Goal: Information Seeking & Learning: Learn about a topic

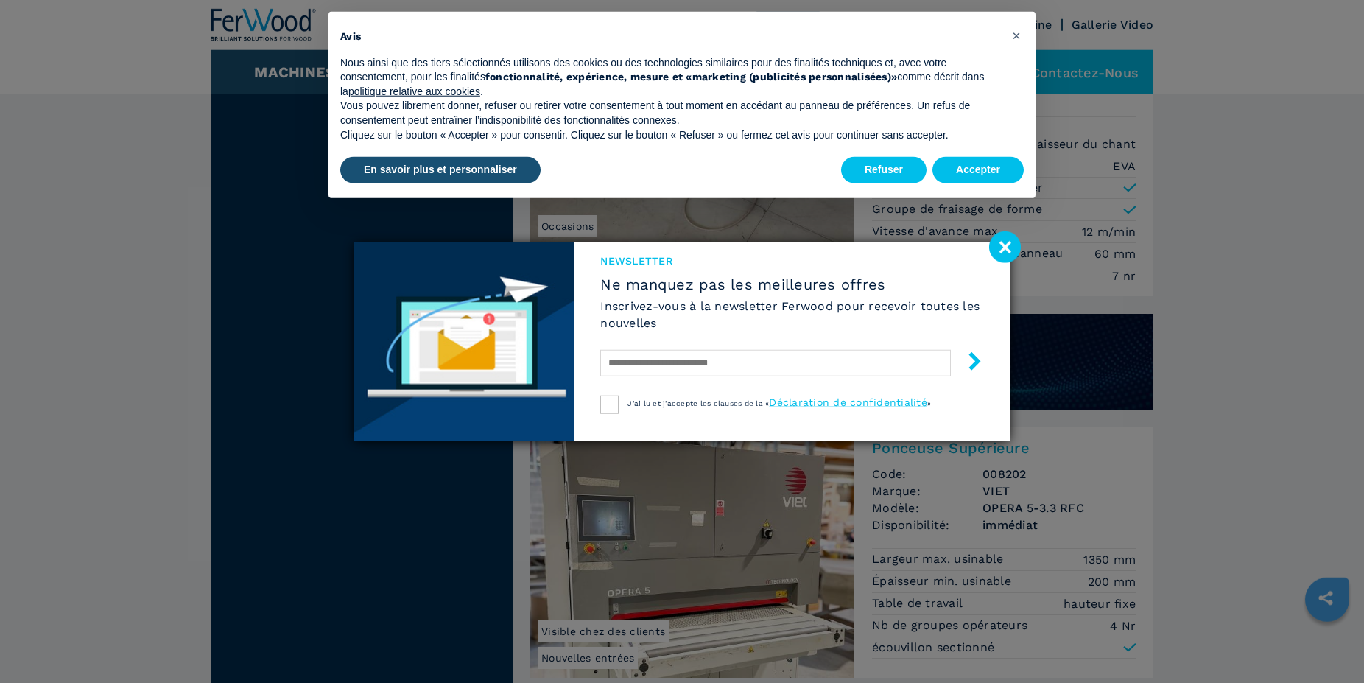
scroll to position [1202, 0]
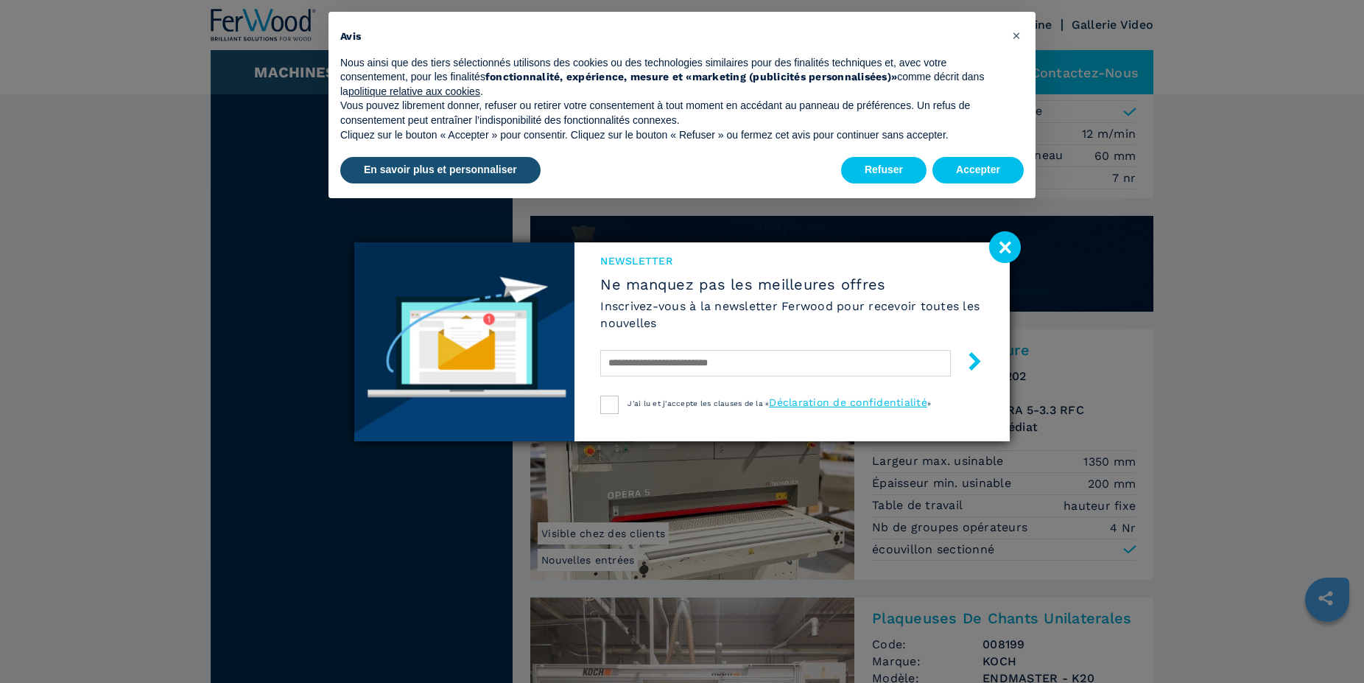
click at [1002, 246] on image at bounding box center [1005, 247] width 32 height 32
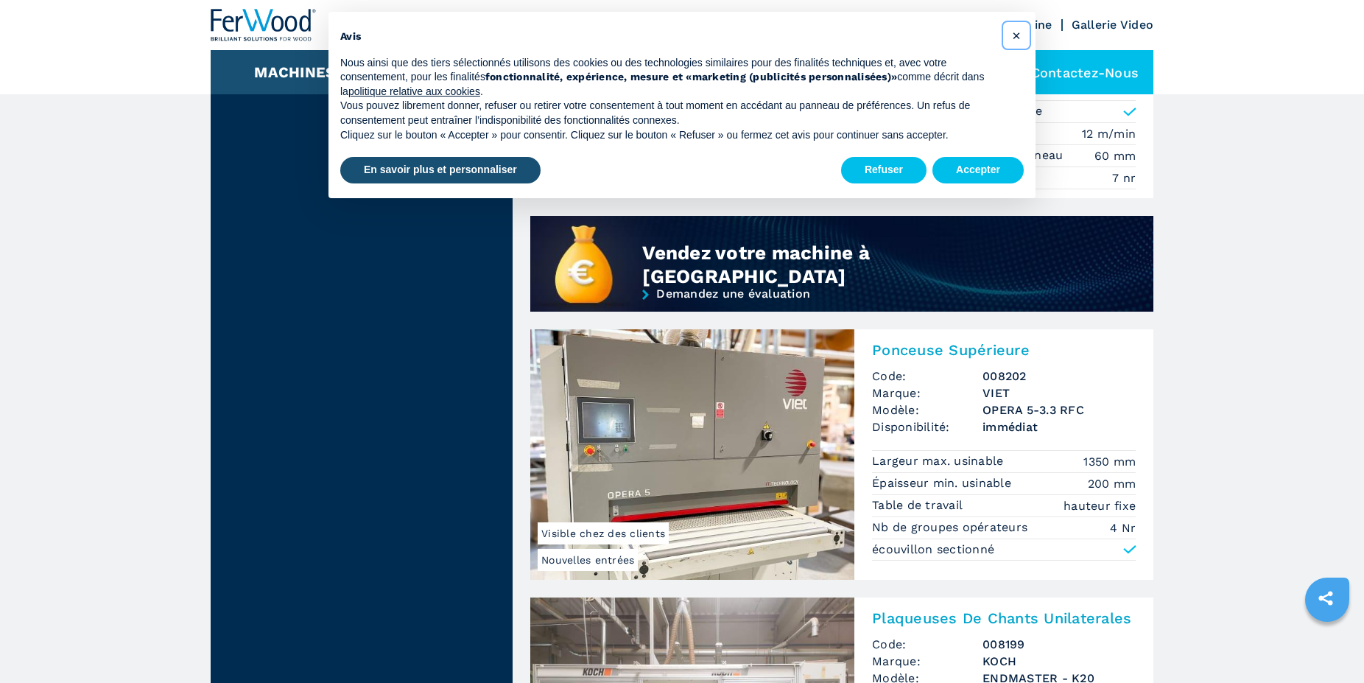
click at [1016, 34] on span "×" at bounding box center [1016, 36] width 9 height 18
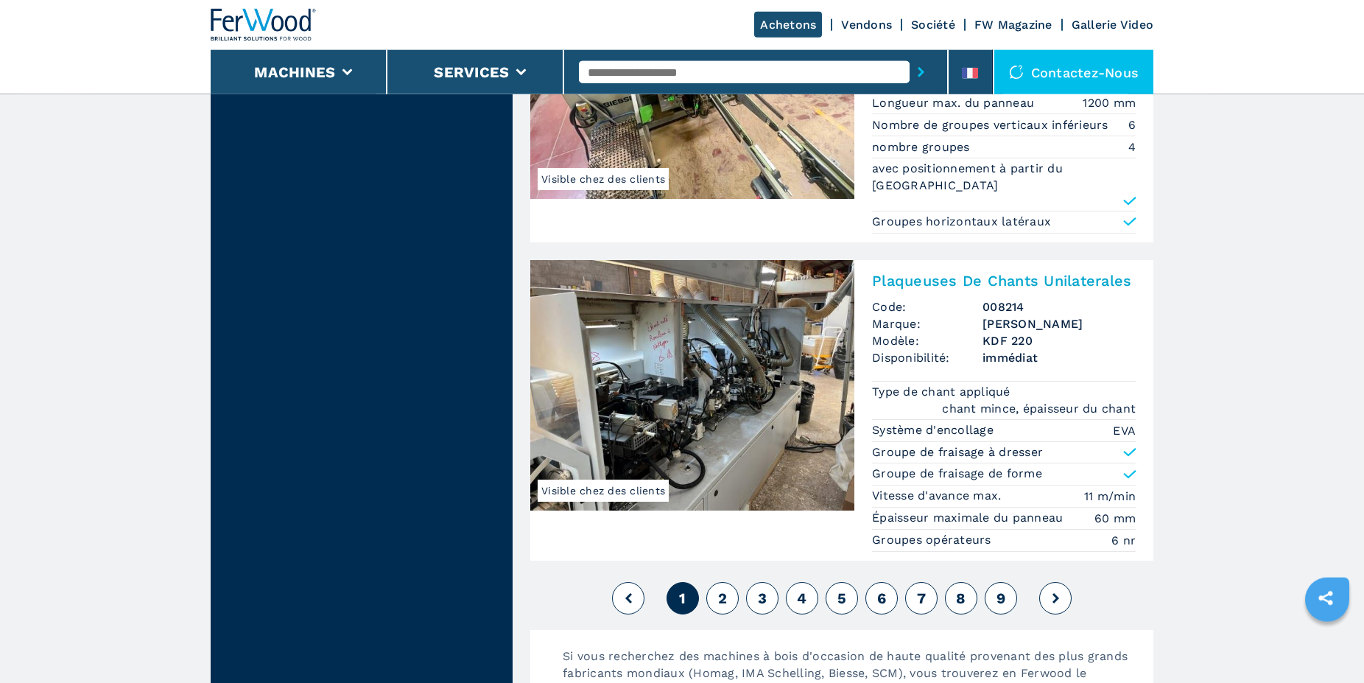
scroll to position [3455, 0]
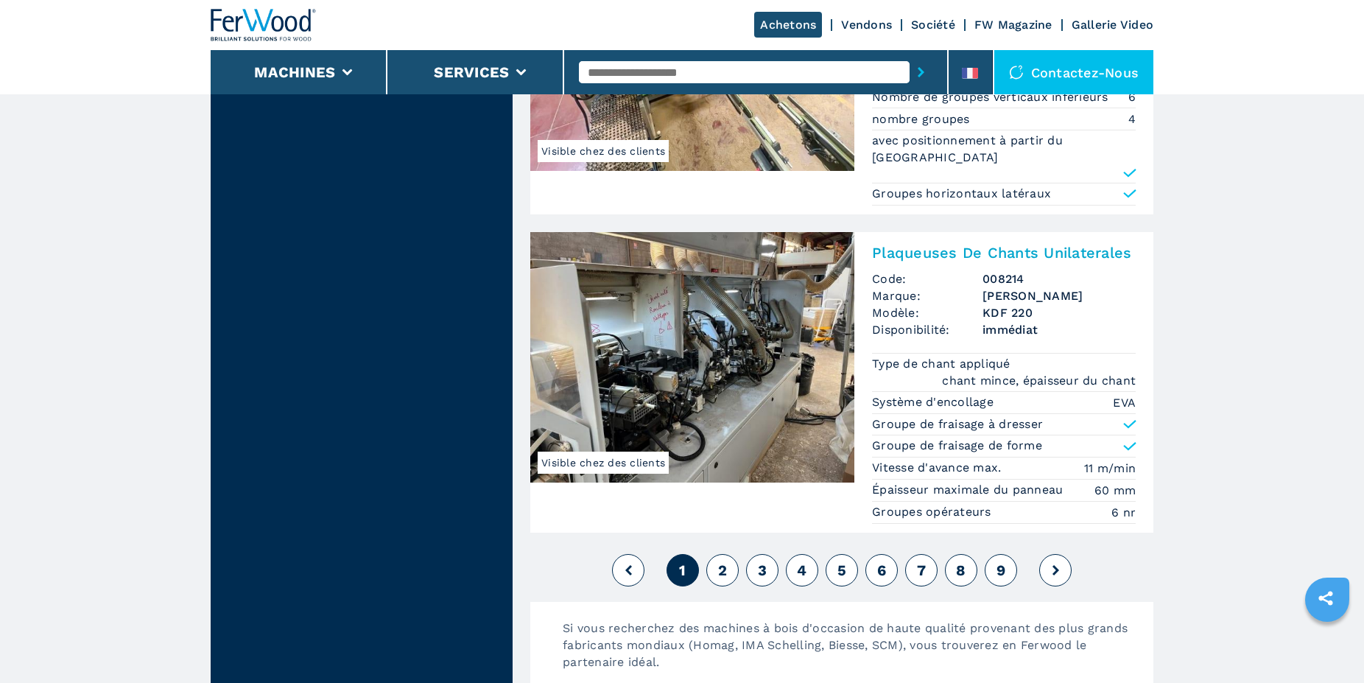
click at [1055, 565] on icon at bounding box center [1055, 570] width 7 height 10
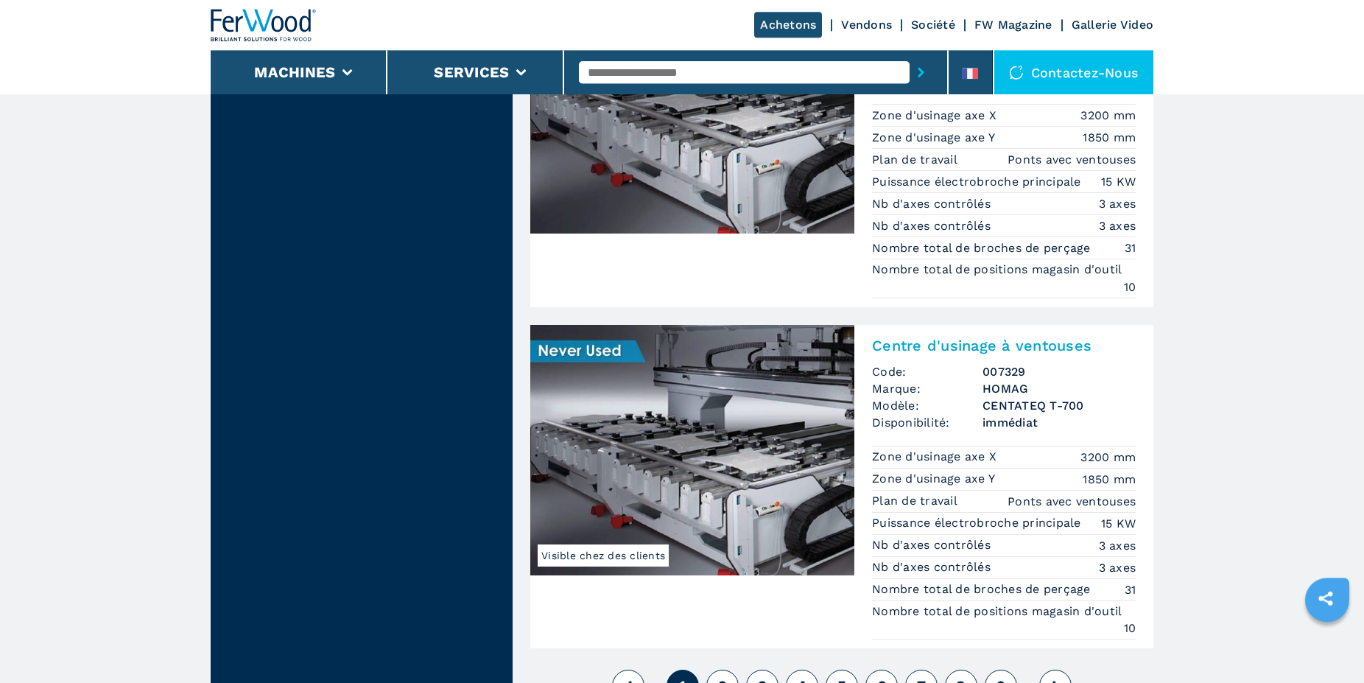
scroll to position [3605, 0]
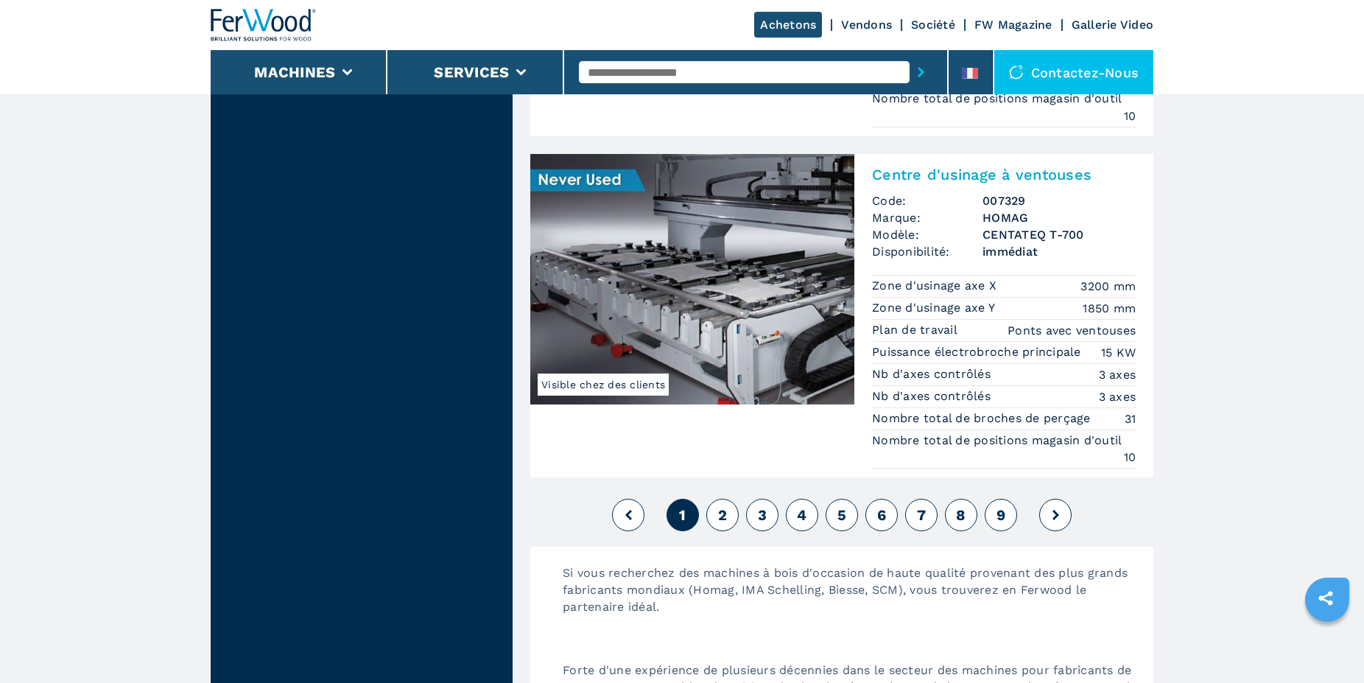
click at [726, 514] on span "2" at bounding box center [722, 515] width 9 height 18
click at [725, 513] on span "2" at bounding box center [722, 515] width 9 height 18
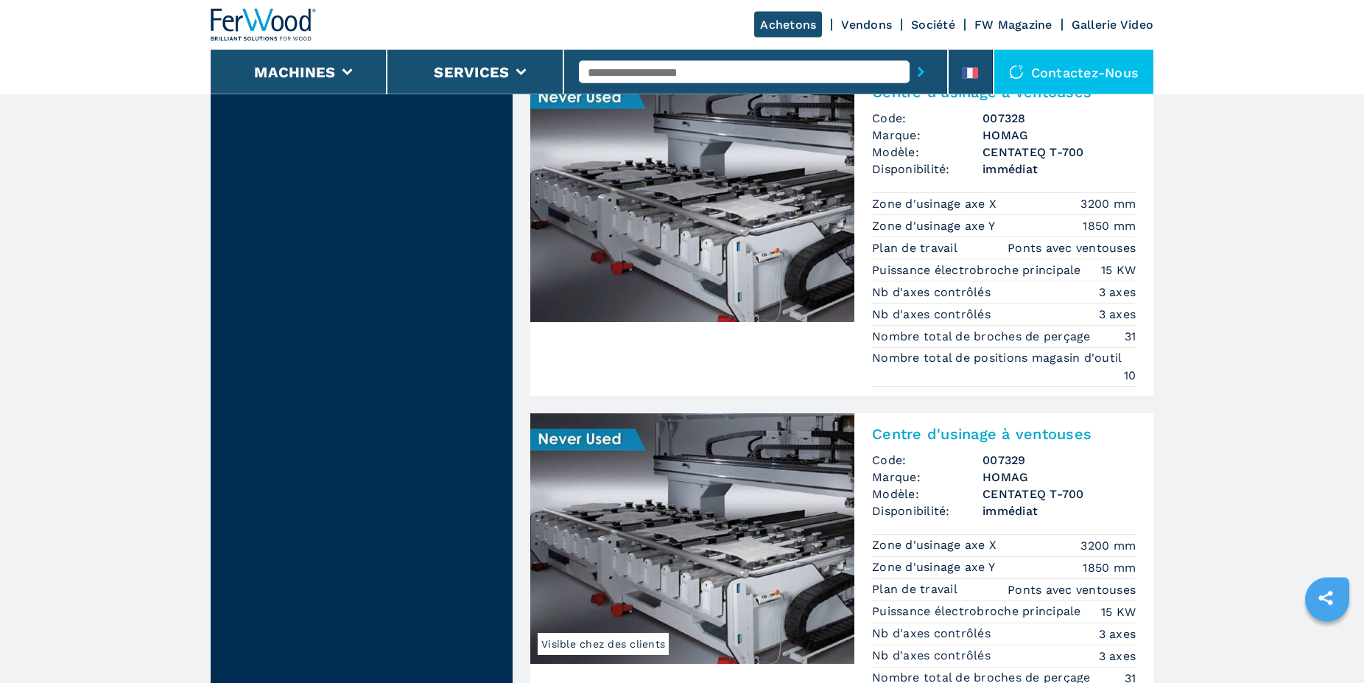
scroll to position [3906, 0]
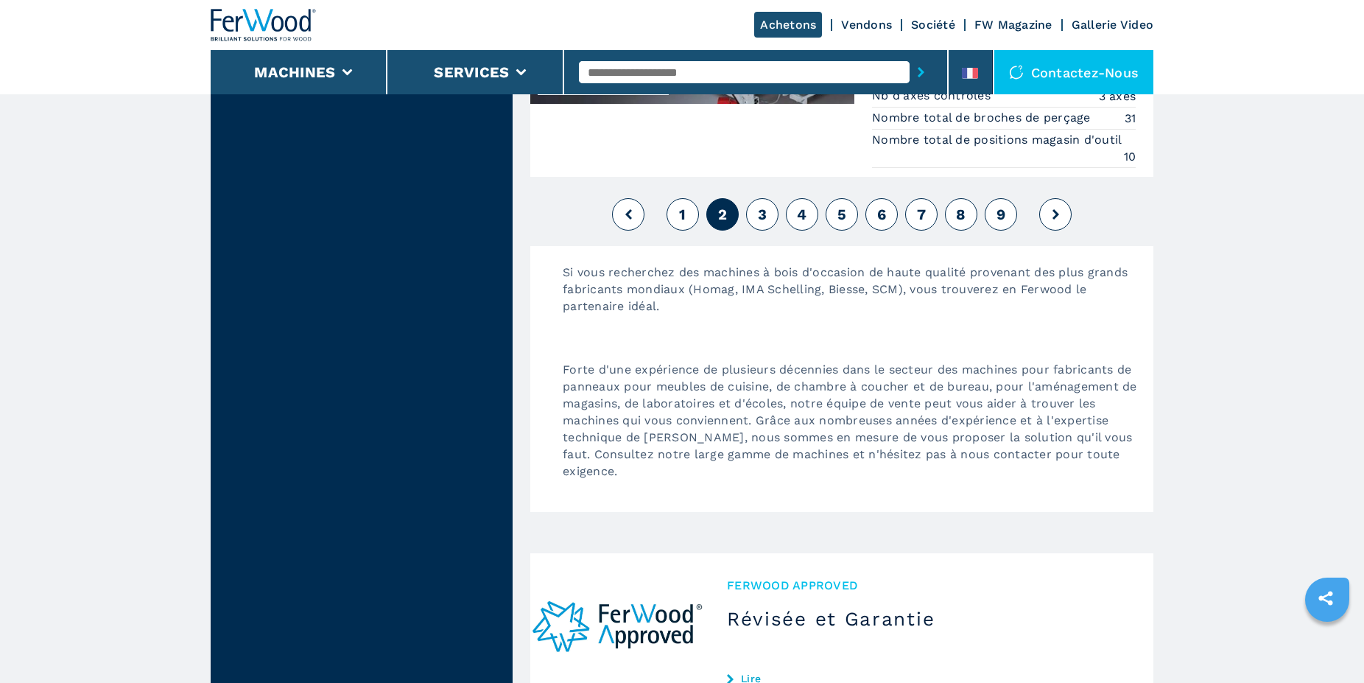
click at [756, 208] on button "3" at bounding box center [762, 214] width 32 height 32
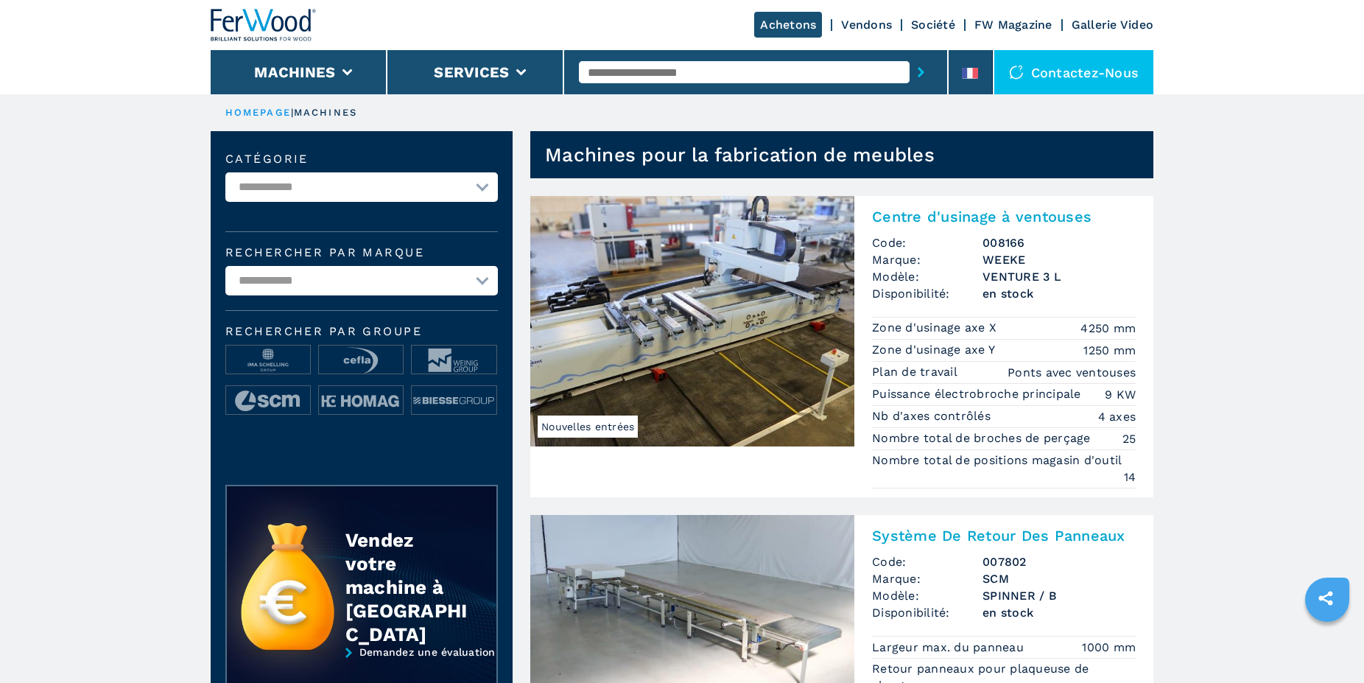
select select "**********"
click option "**********" at bounding box center [0, 0] width 0 height 0
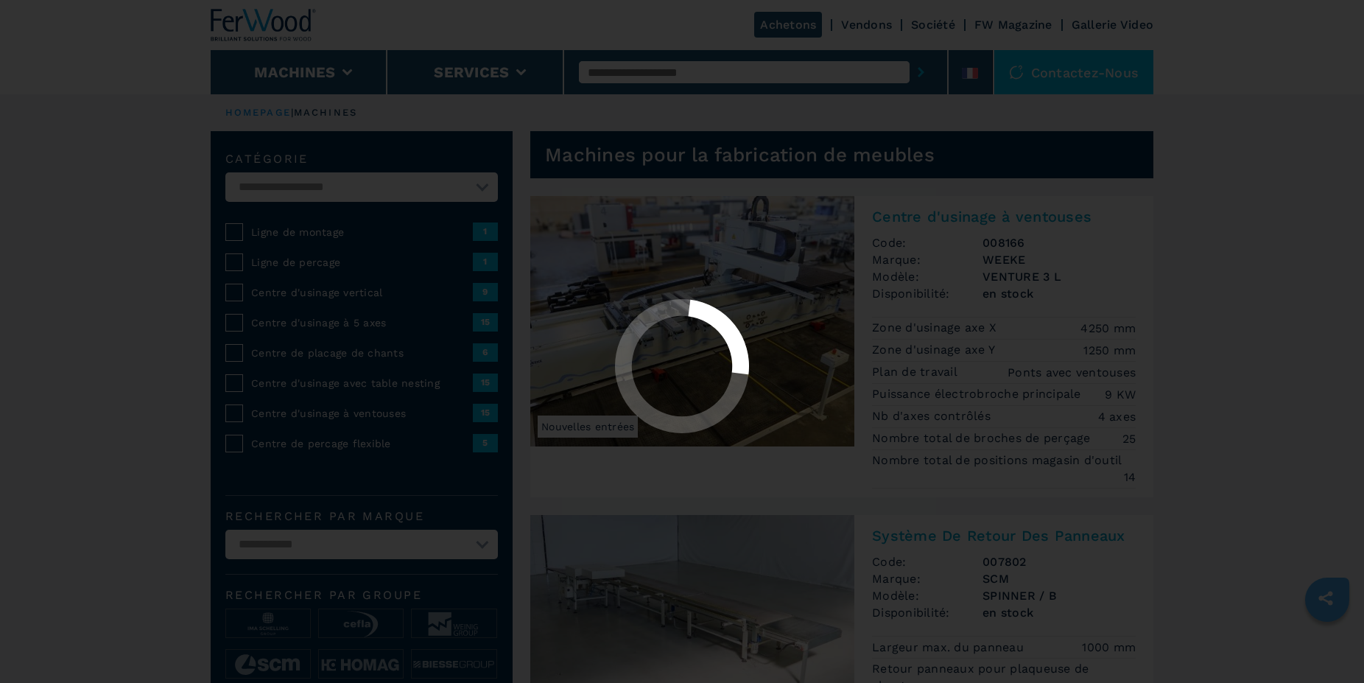
select select "**********"
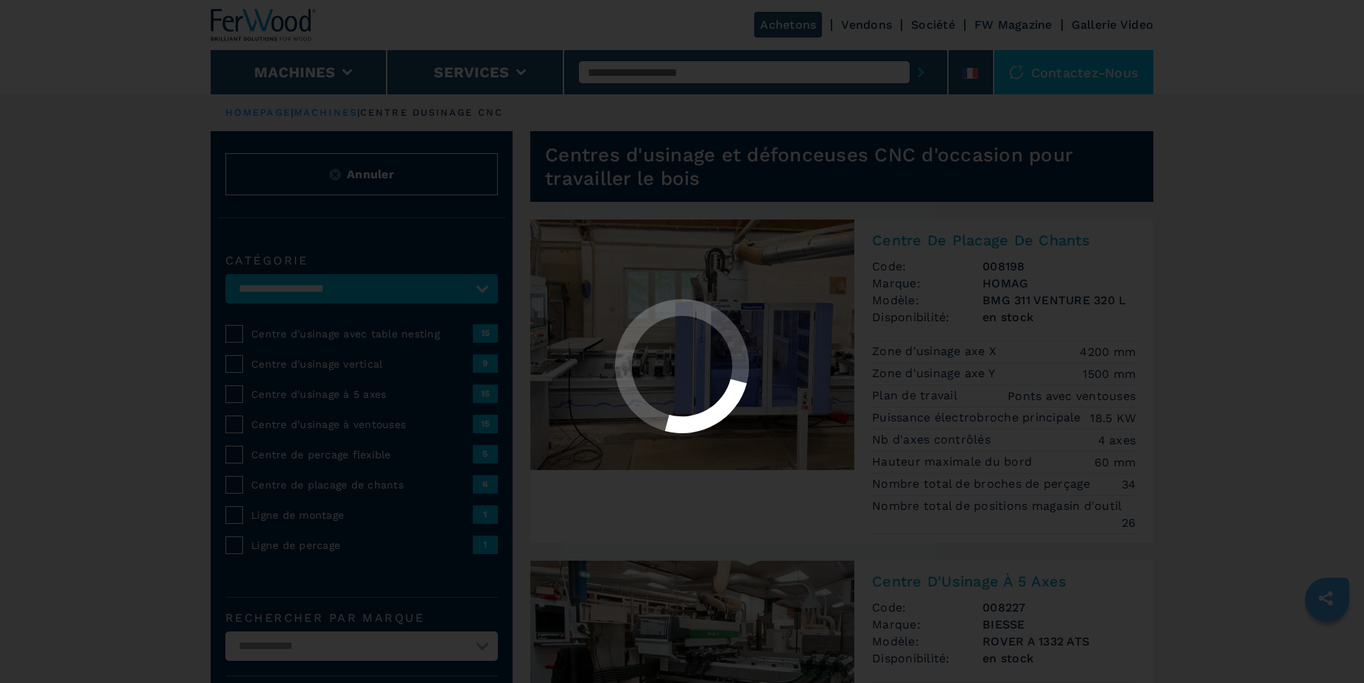
select select "**********"
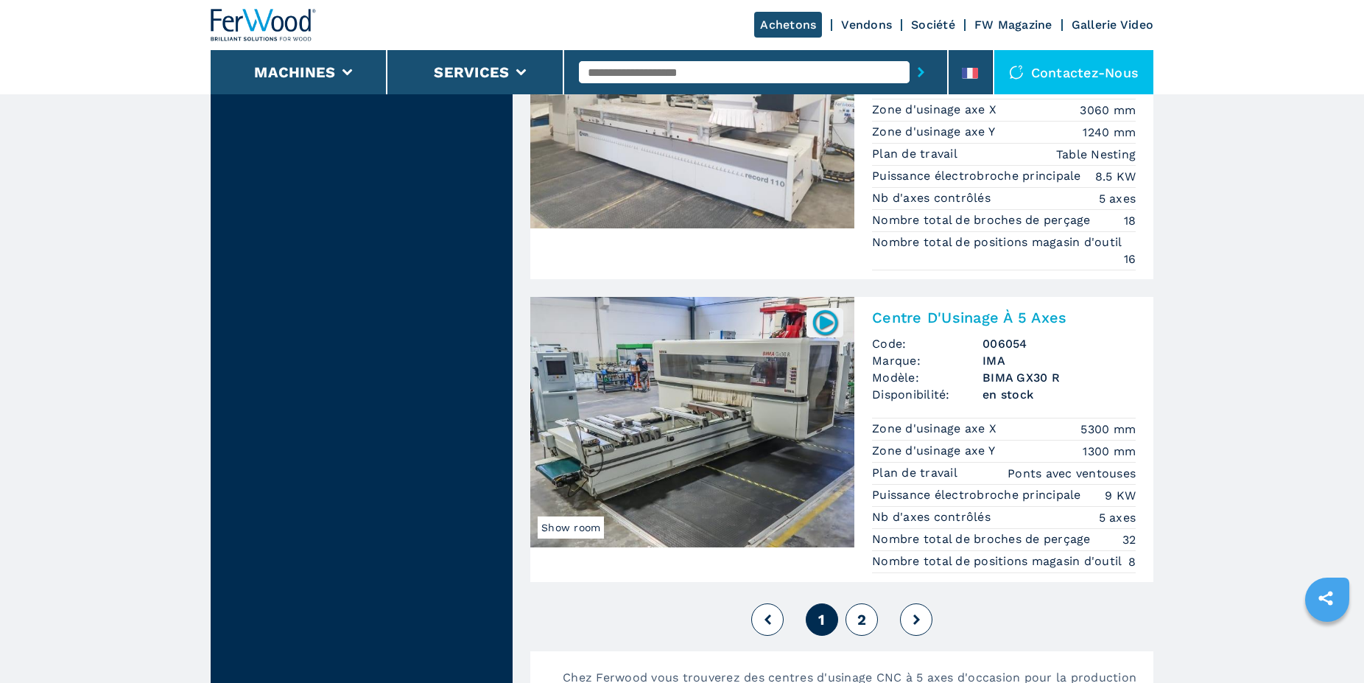
scroll to position [3615, 0]
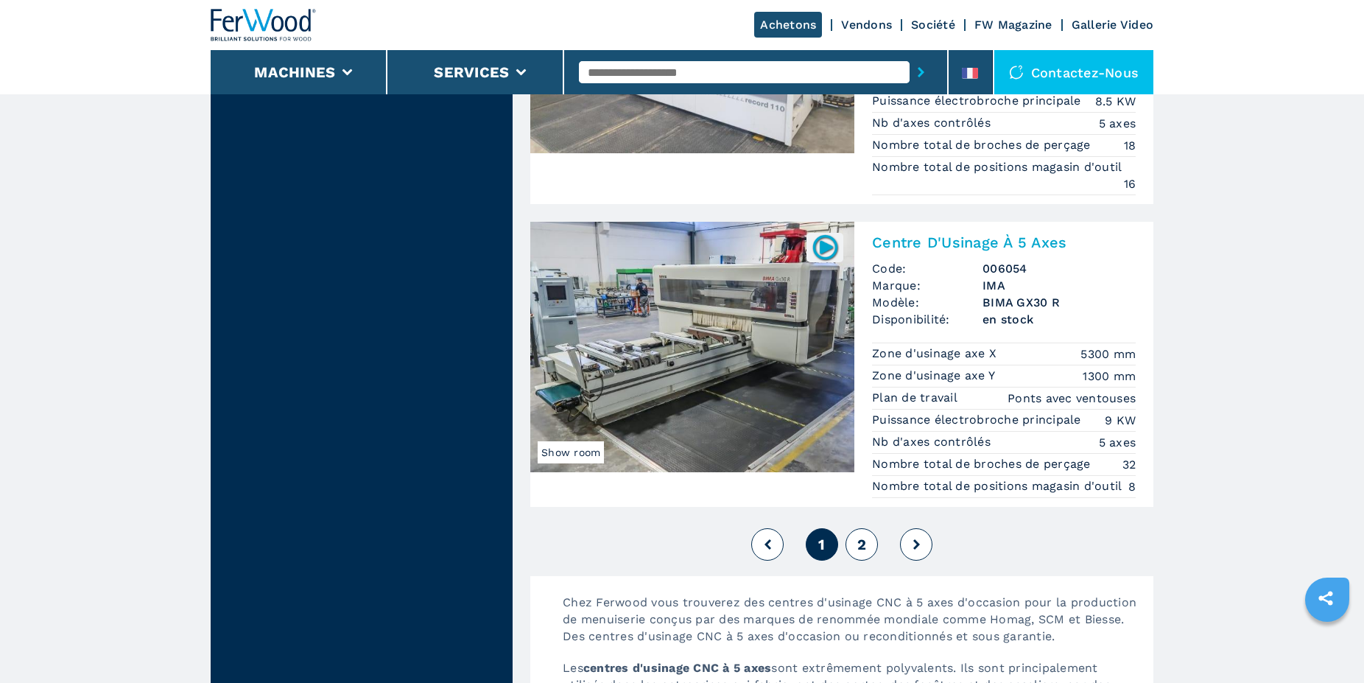
click at [859, 553] on span "2" at bounding box center [861, 544] width 9 height 18
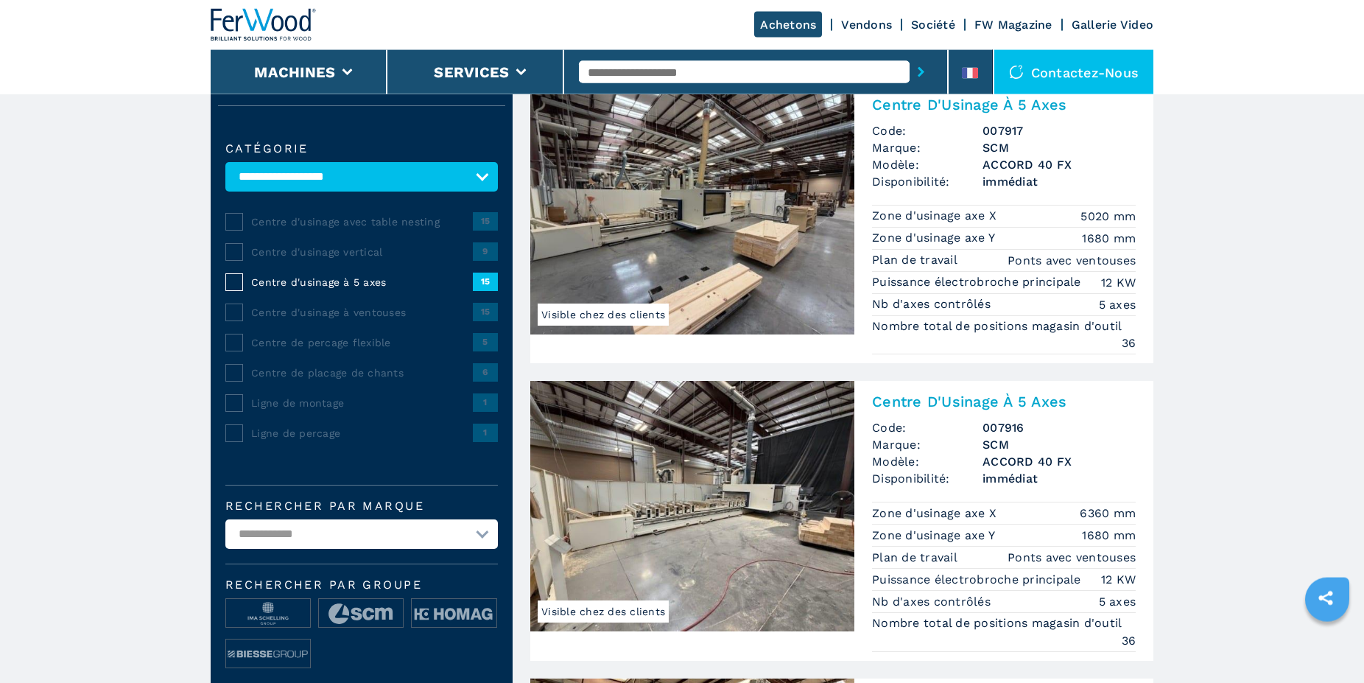
scroll to position [75, 0]
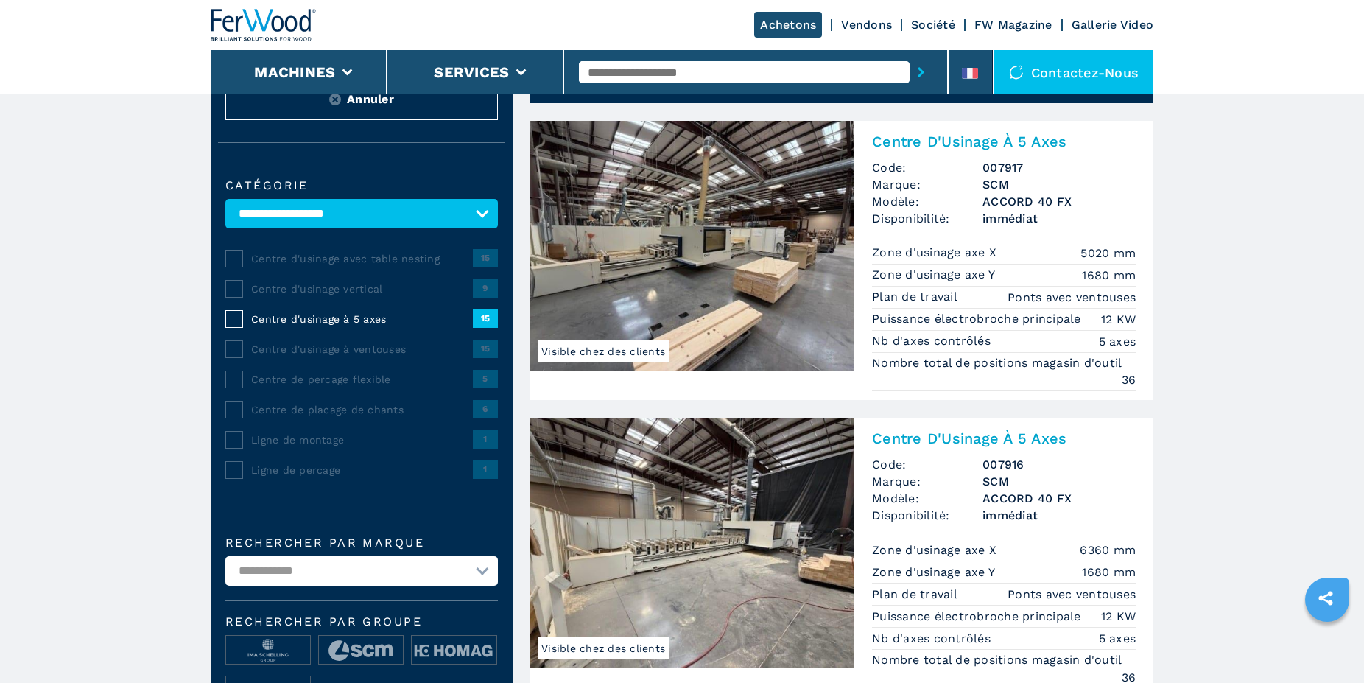
click at [629, 260] on img at bounding box center [692, 246] width 324 height 250
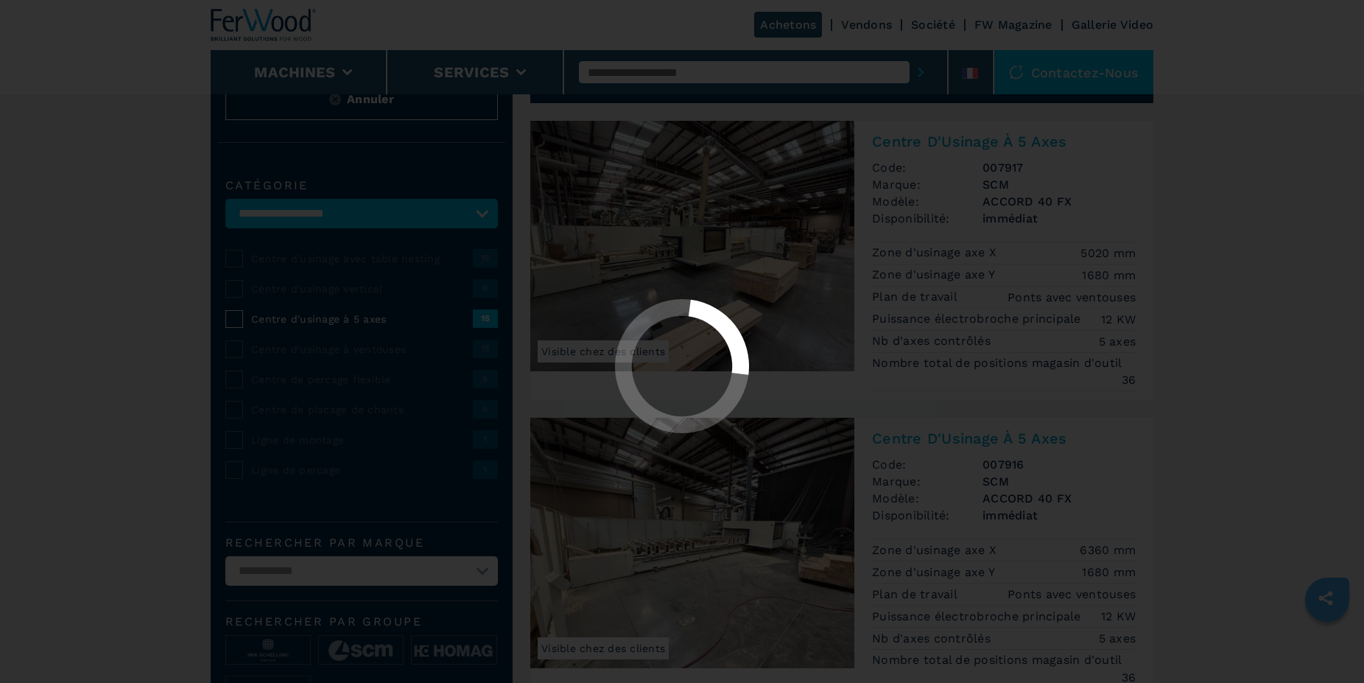
scroll to position [0, 0]
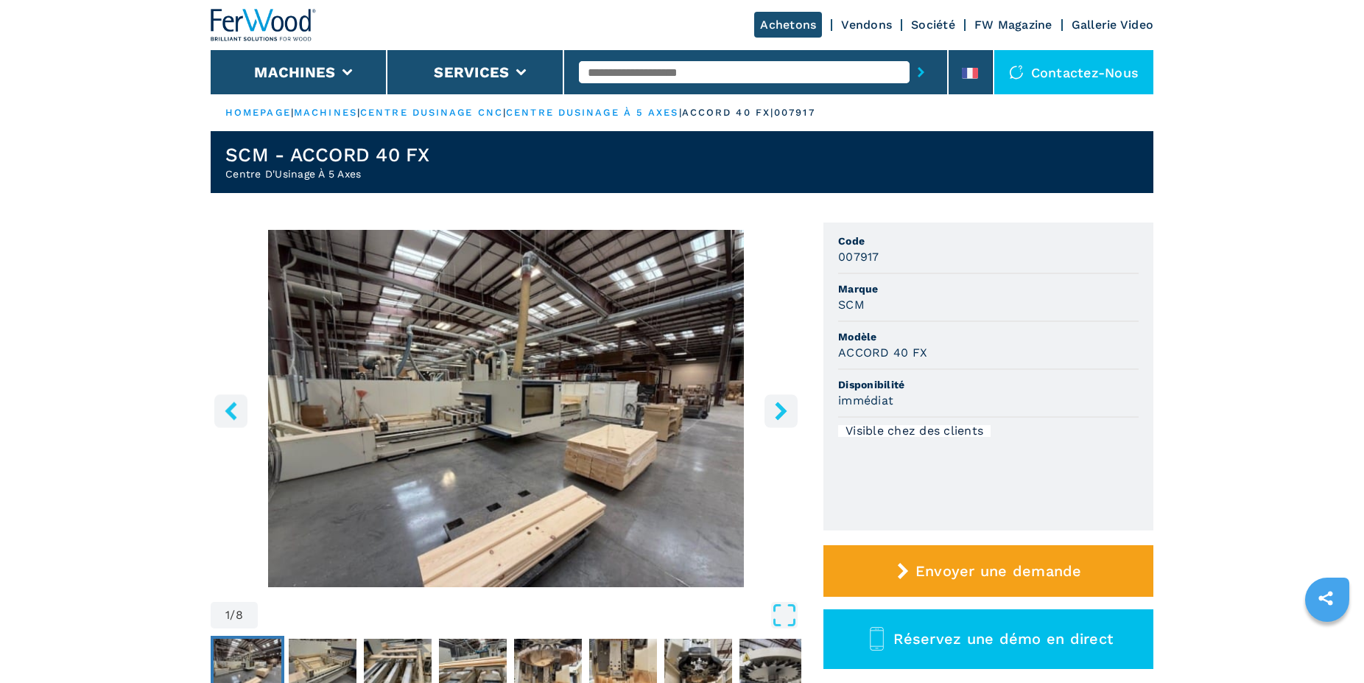
scroll to position [150, 0]
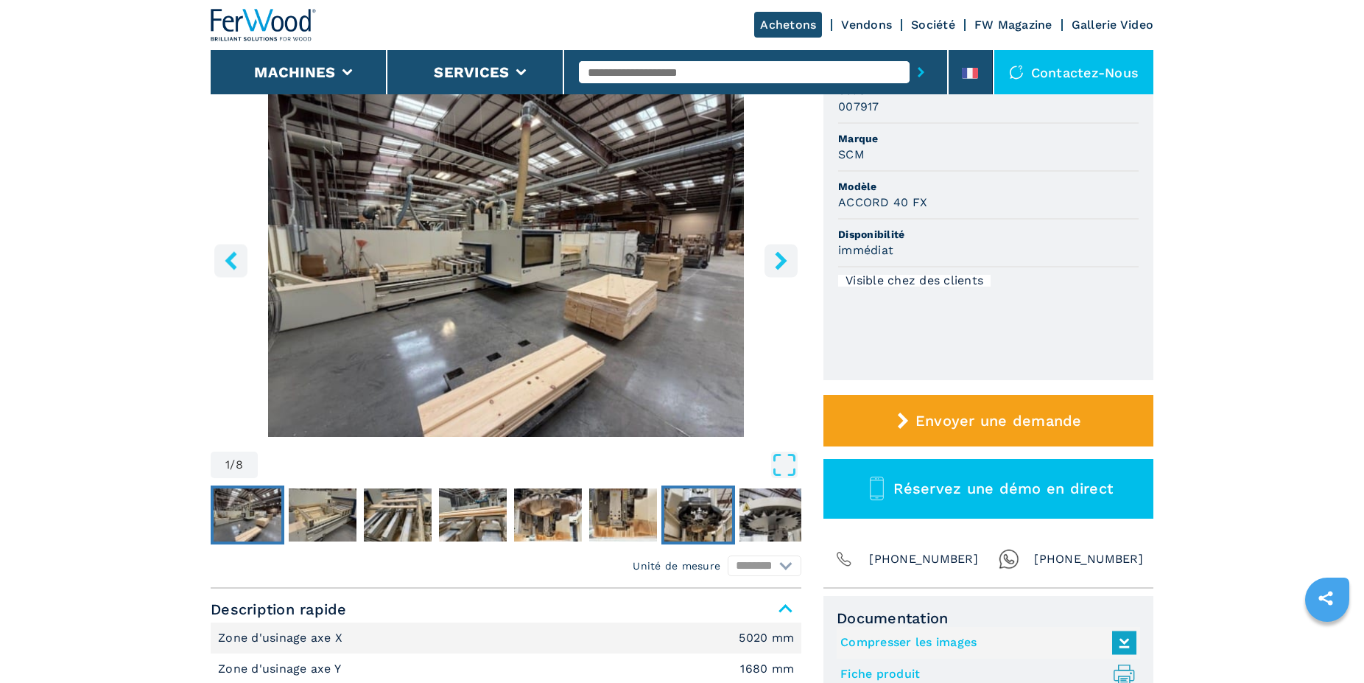
click at [698, 519] on img "Go to Slide 7" at bounding box center [698, 514] width 68 height 53
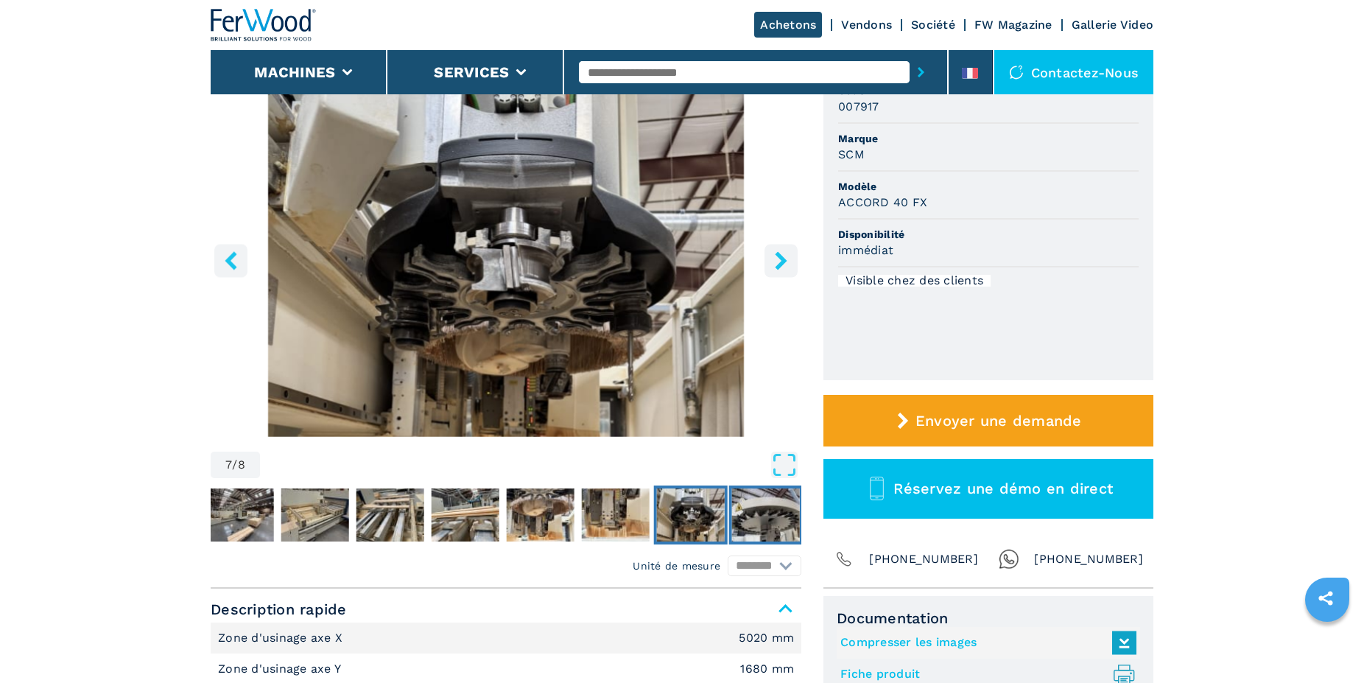
click at [753, 516] on img "Go to Slide 8" at bounding box center [766, 514] width 68 height 53
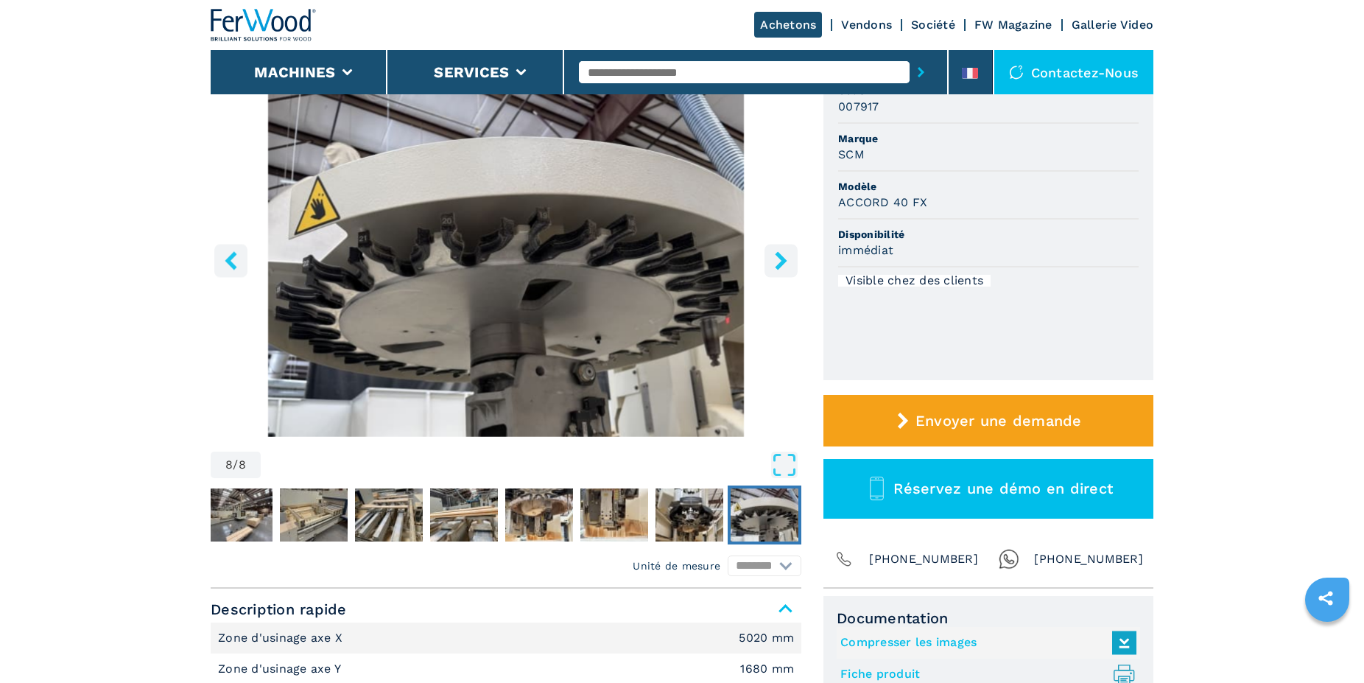
click at [772, 250] on button "right-button" at bounding box center [780, 260] width 33 height 33
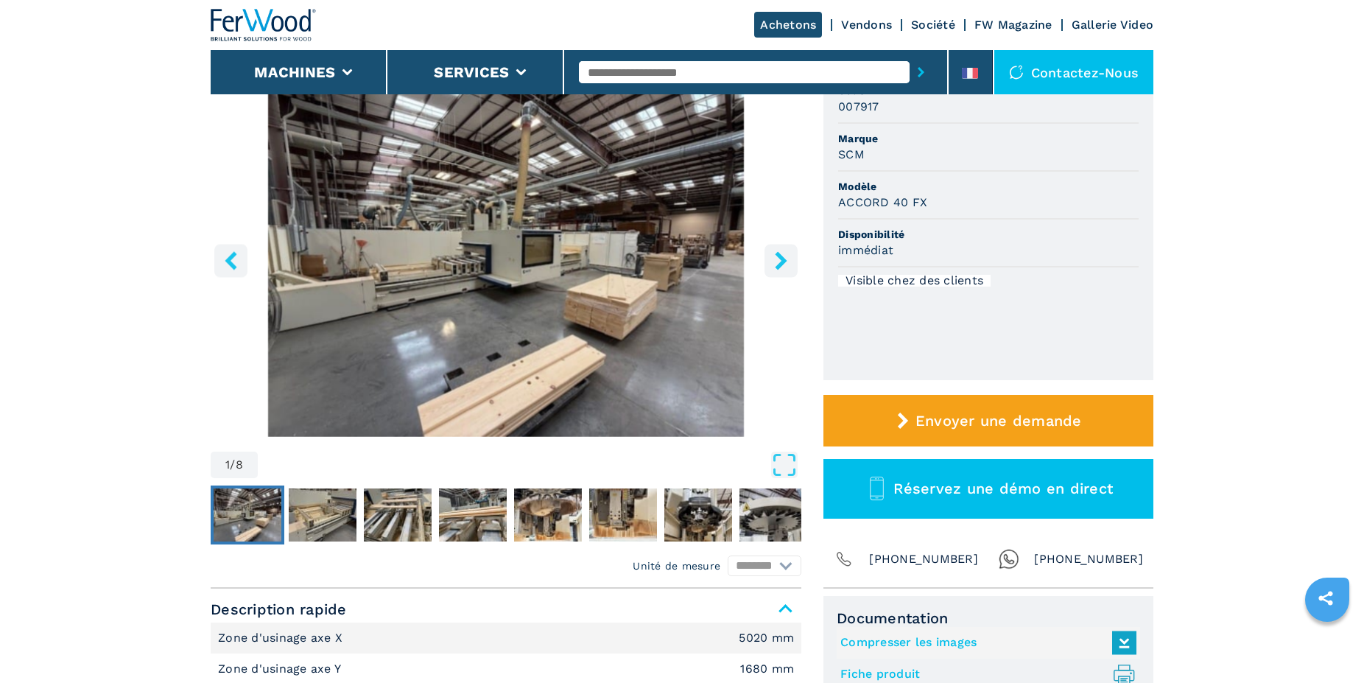
click at [772, 250] on button "right-button" at bounding box center [780, 260] width 33 height 33
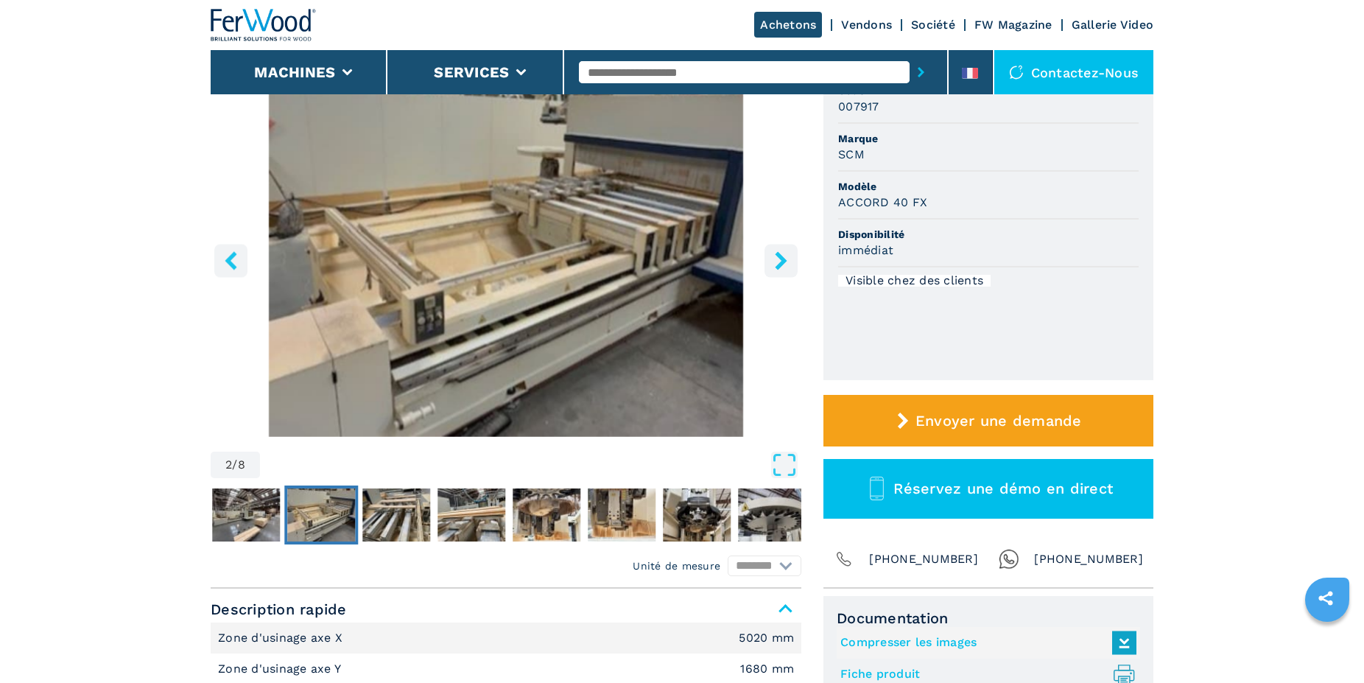
click at [770, 250] on button "right-button" at bounding box center [780, 260] width 33 height 33
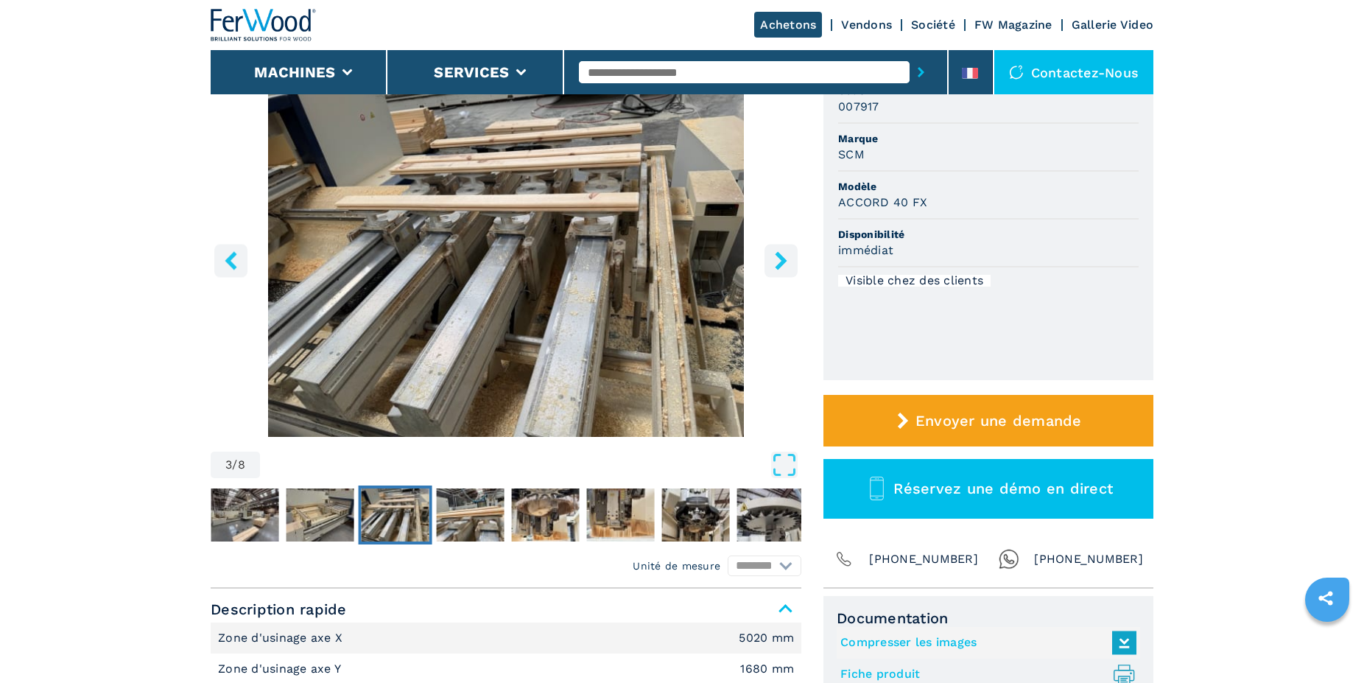
click at [767, 250] on button "right-button" at bounding box center [780, 260] width 33 height 33
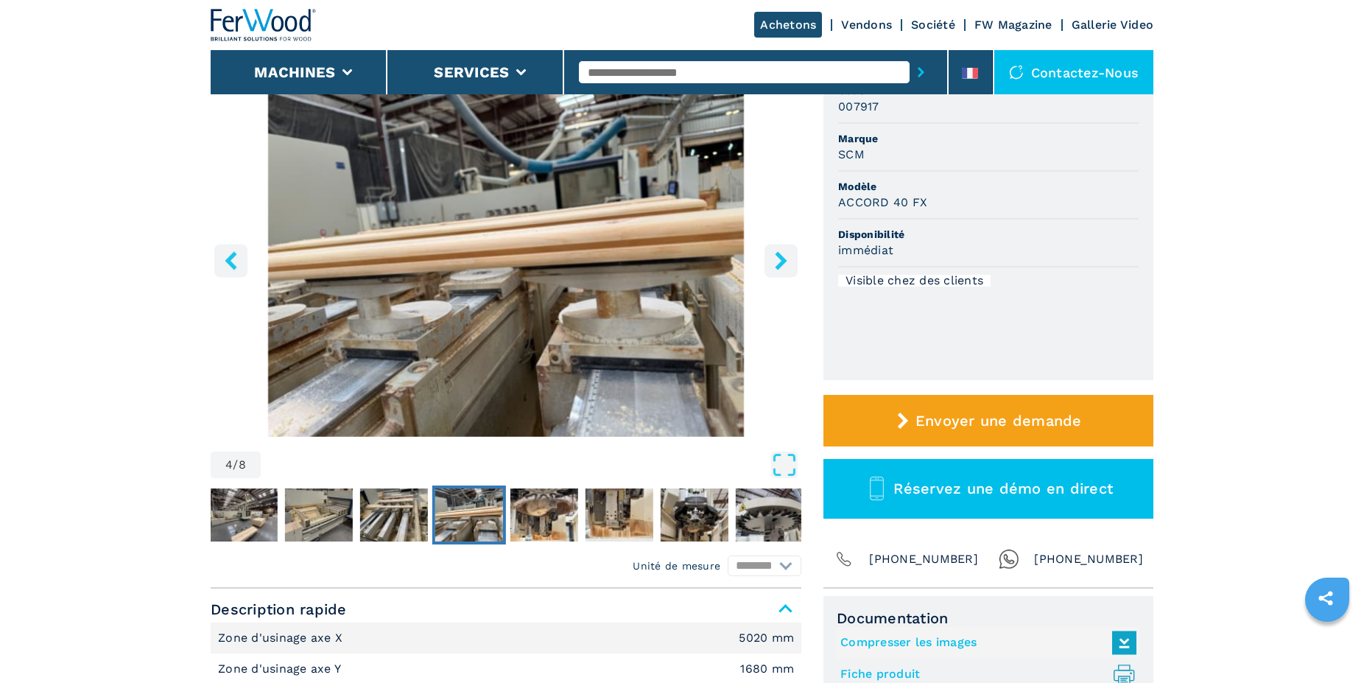
click at [767, 250] on button "right-button" at bounding box center [780, 260] width 33 height 33
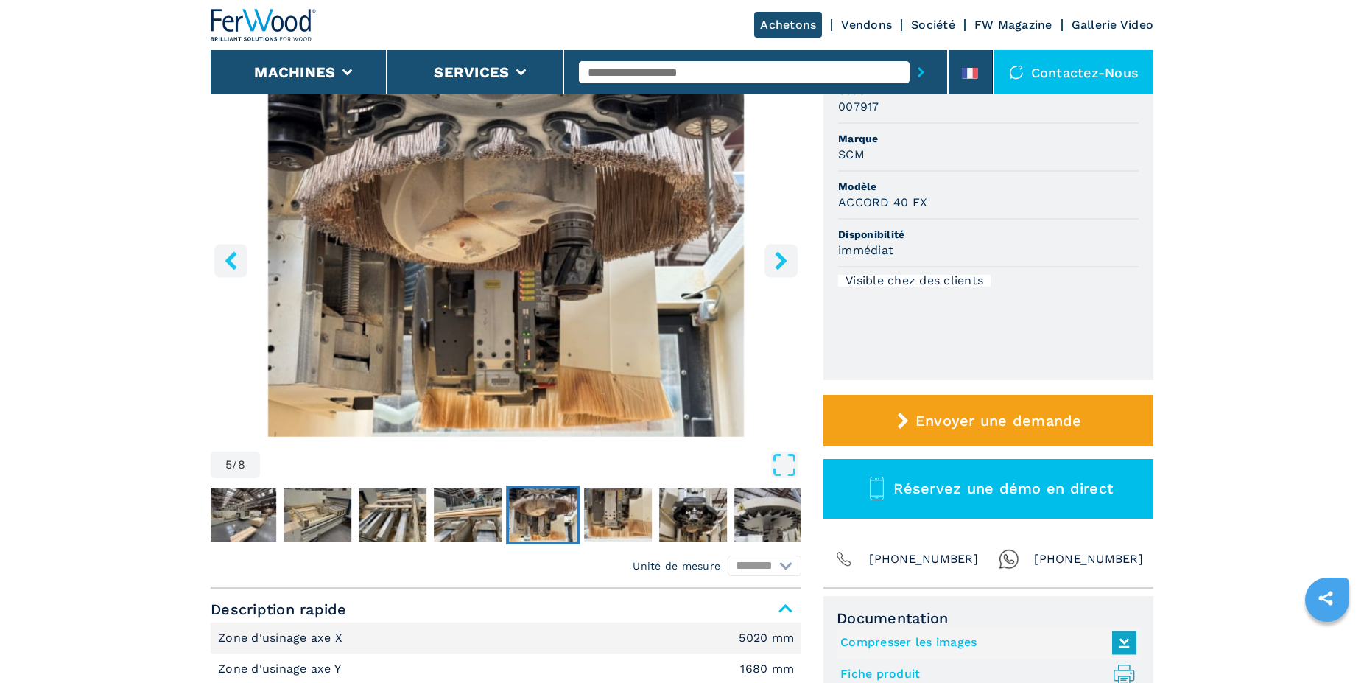
click at [764, 252] on div "5 / 8" at bounding box center [506, 281] width 591 height 402
click at [776, 260] on icon "right-button" at bounding box center [781, 260] width 18 height 18
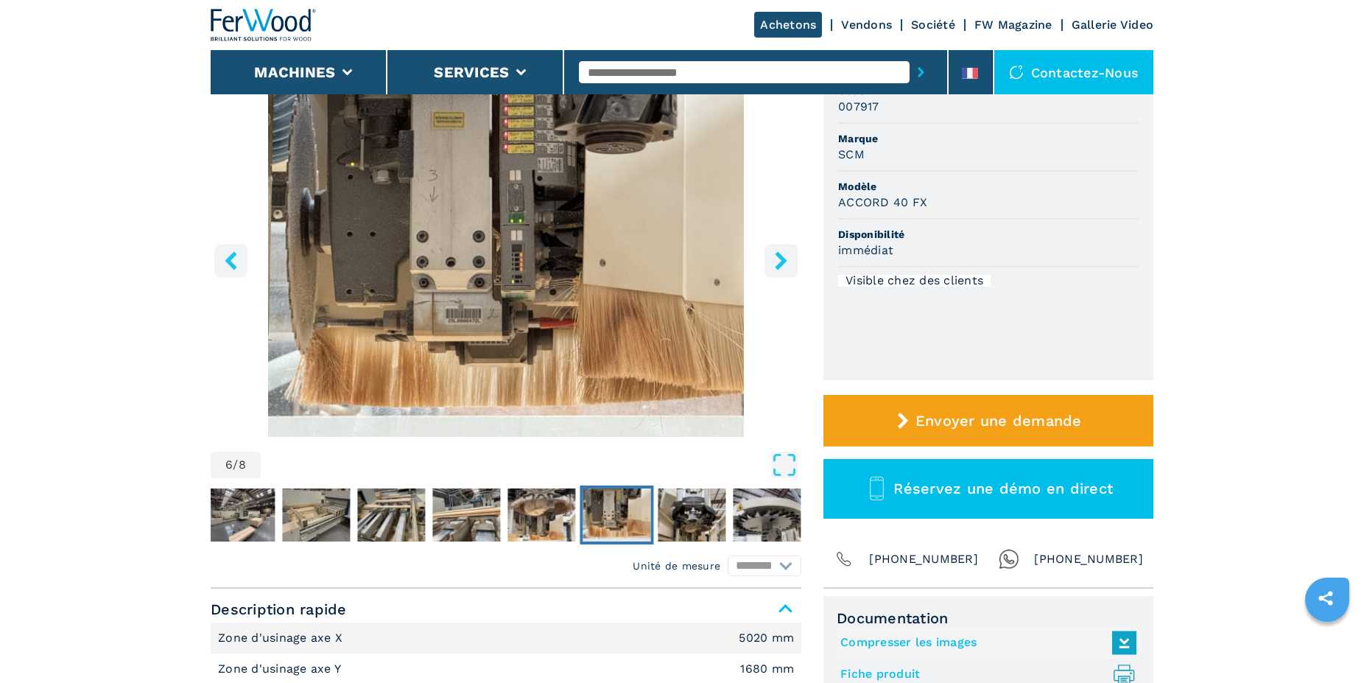
click at [779, 260] on icon "right-button" at bounding box center [781, 260] width 18 height 18
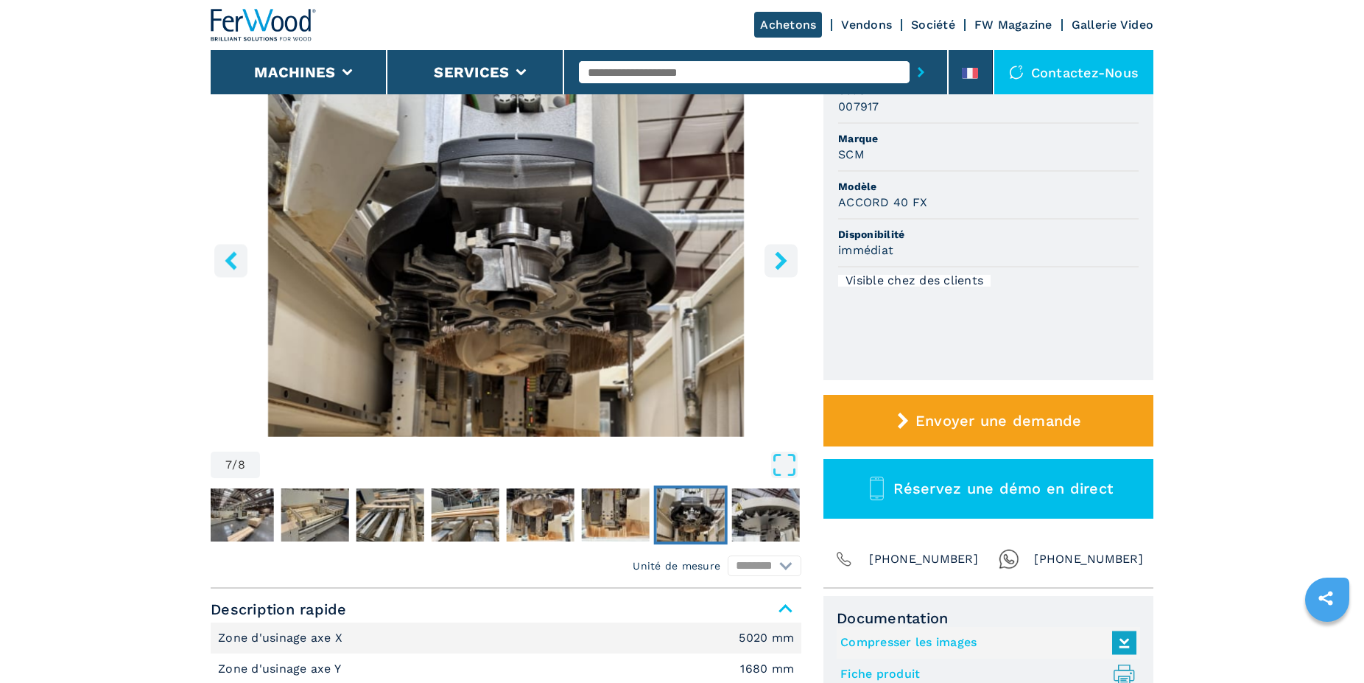
click at [764, 262] on div "7 / 8" at bounding box center [506, 281] width 591 height 402
click at [775, 264] on icon "right-button" at bounding box center [781, 260] width 18 height 18
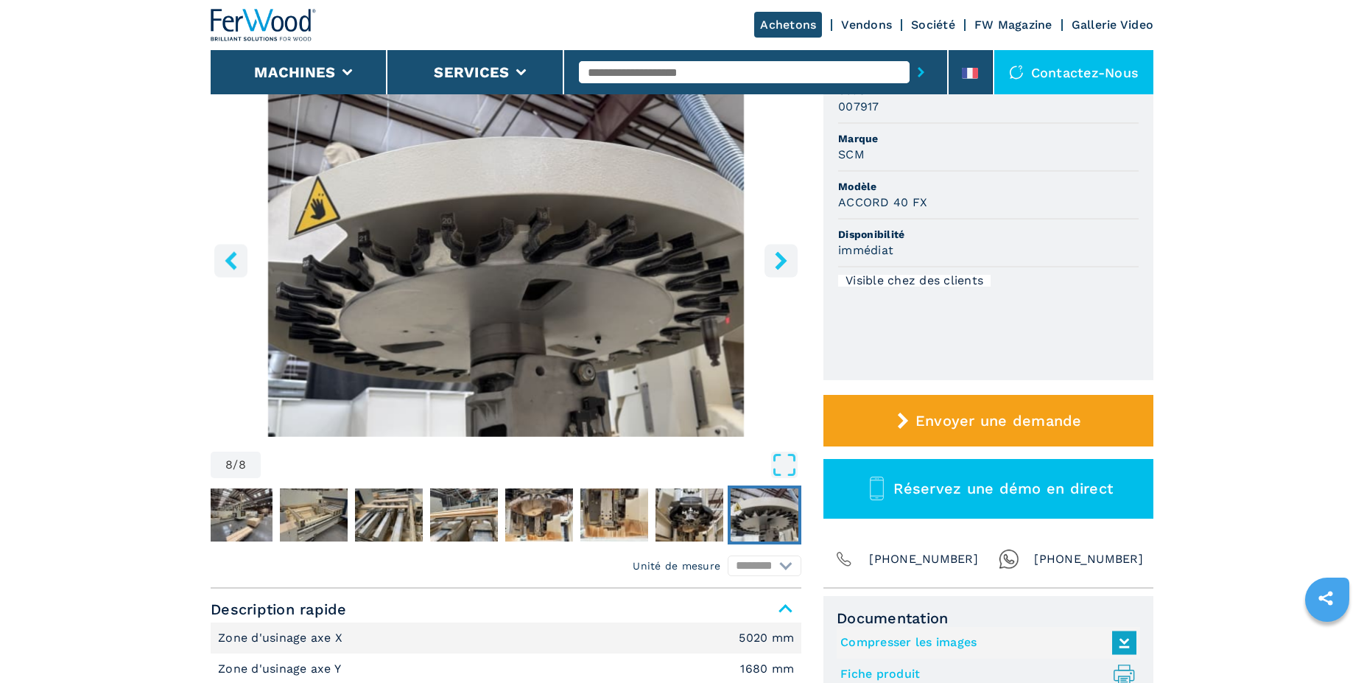
click at [775, 264] on icon "right-button" at bounding box center [781, 260] width 18 height 18
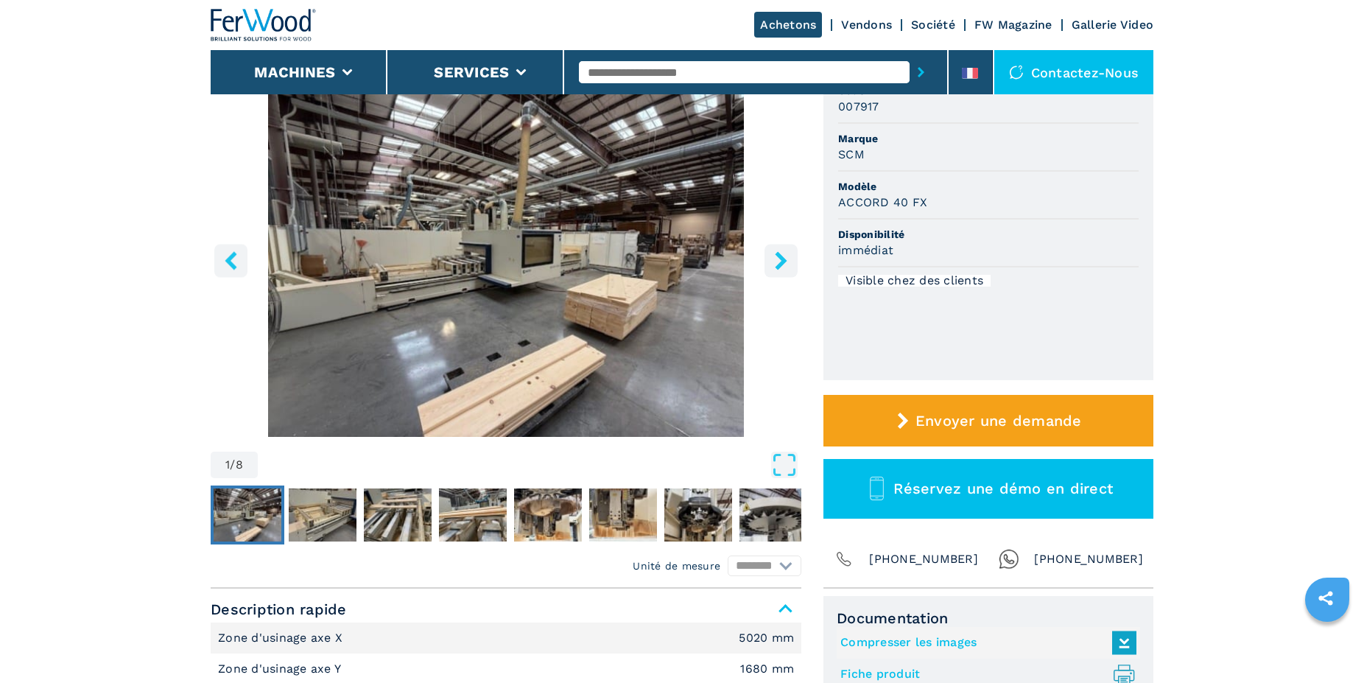
click at [774, 264] on icon "right-button" at bounding box center [781, 260] width 18 height 18
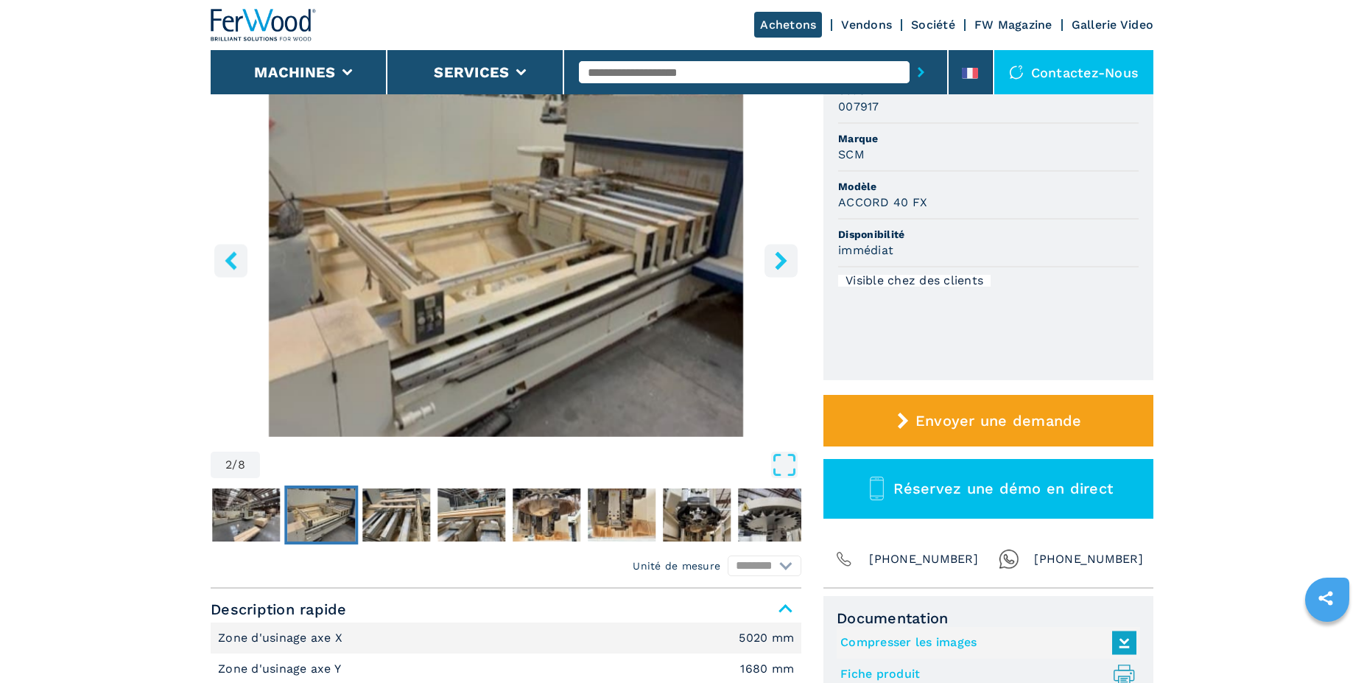
click at [773, 264] on icon "right-button" at bounding box center [781, 260] width 18 height 18
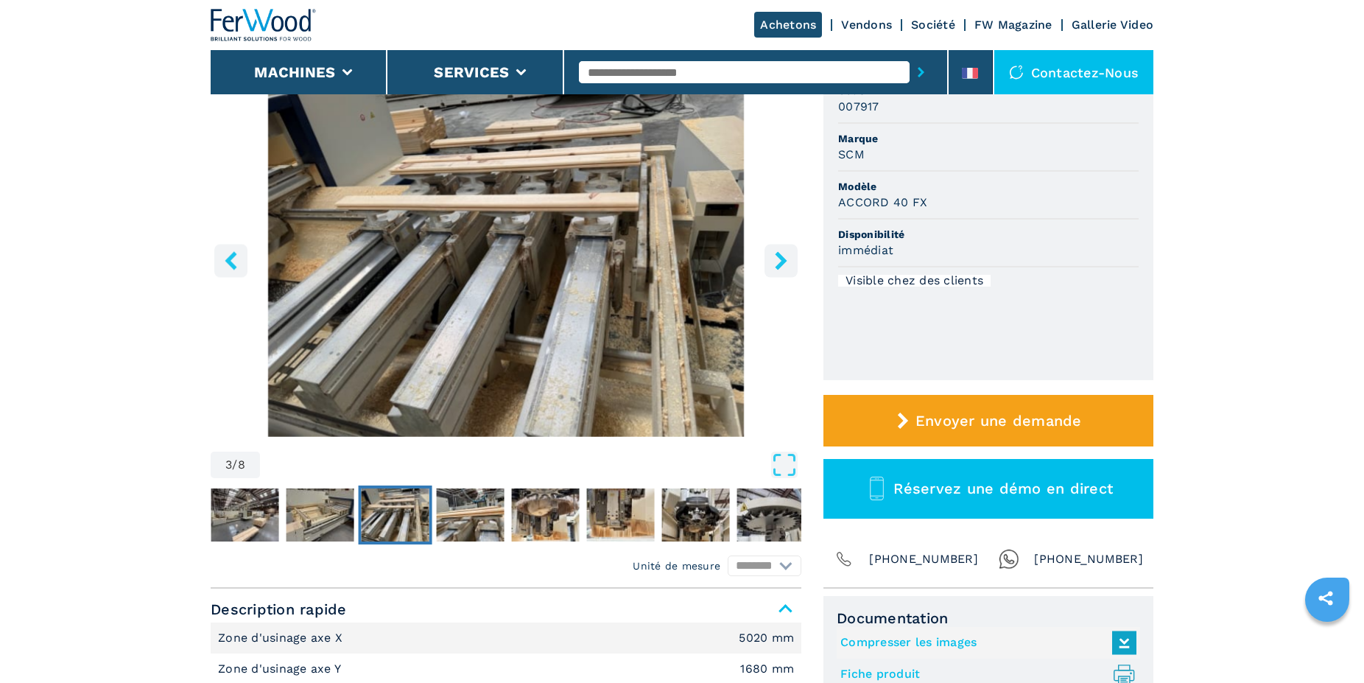
click at [773, 264] on icon "right-button" at bounding box center [781, 260] width 18 height 18
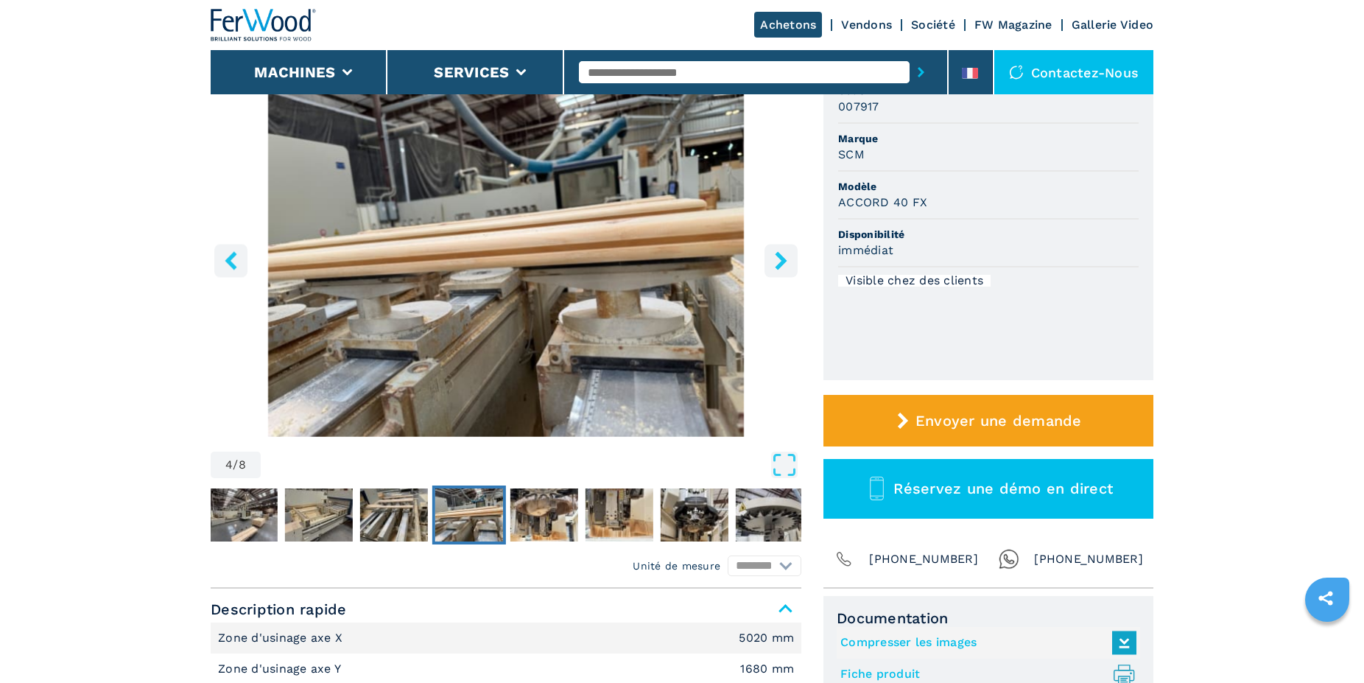
click at [773, 264] on icon "right-button" at bounding box center [781, 260] width 18 height 18
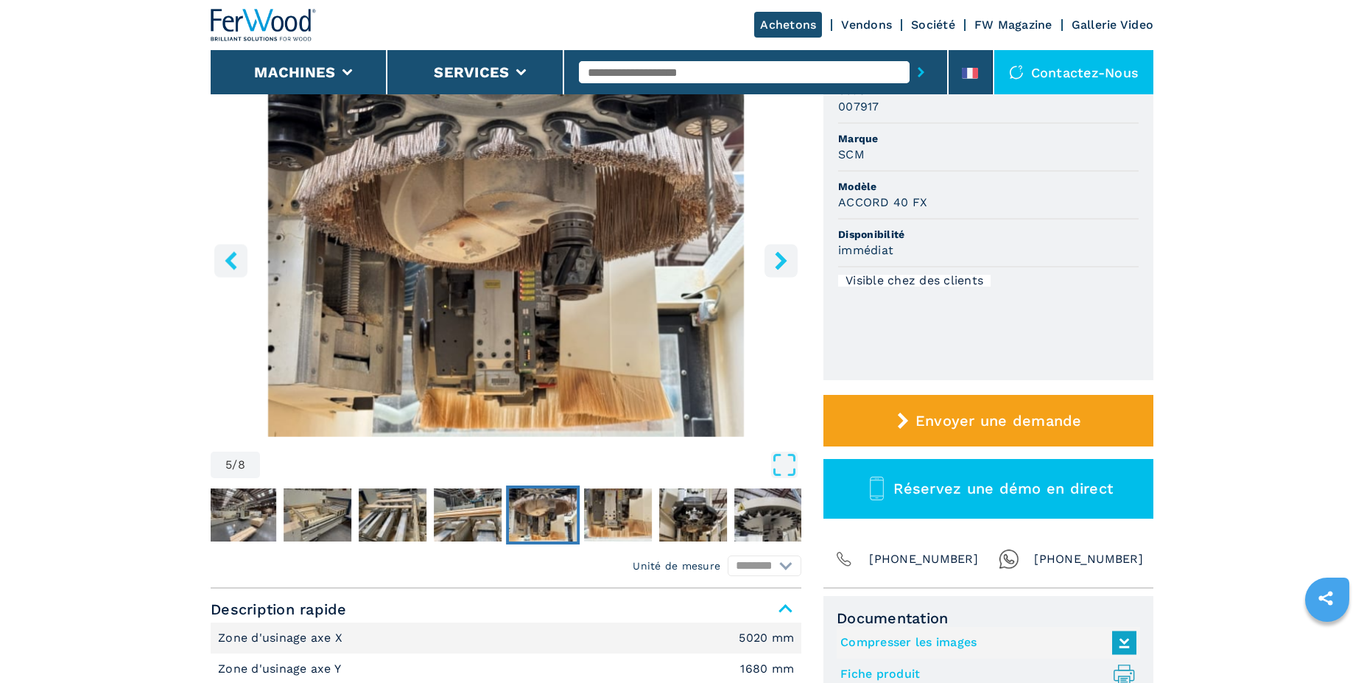
click at [761, 268] on img "Go to Slide 5" at bounding box center [506, 258] width 591 height 357
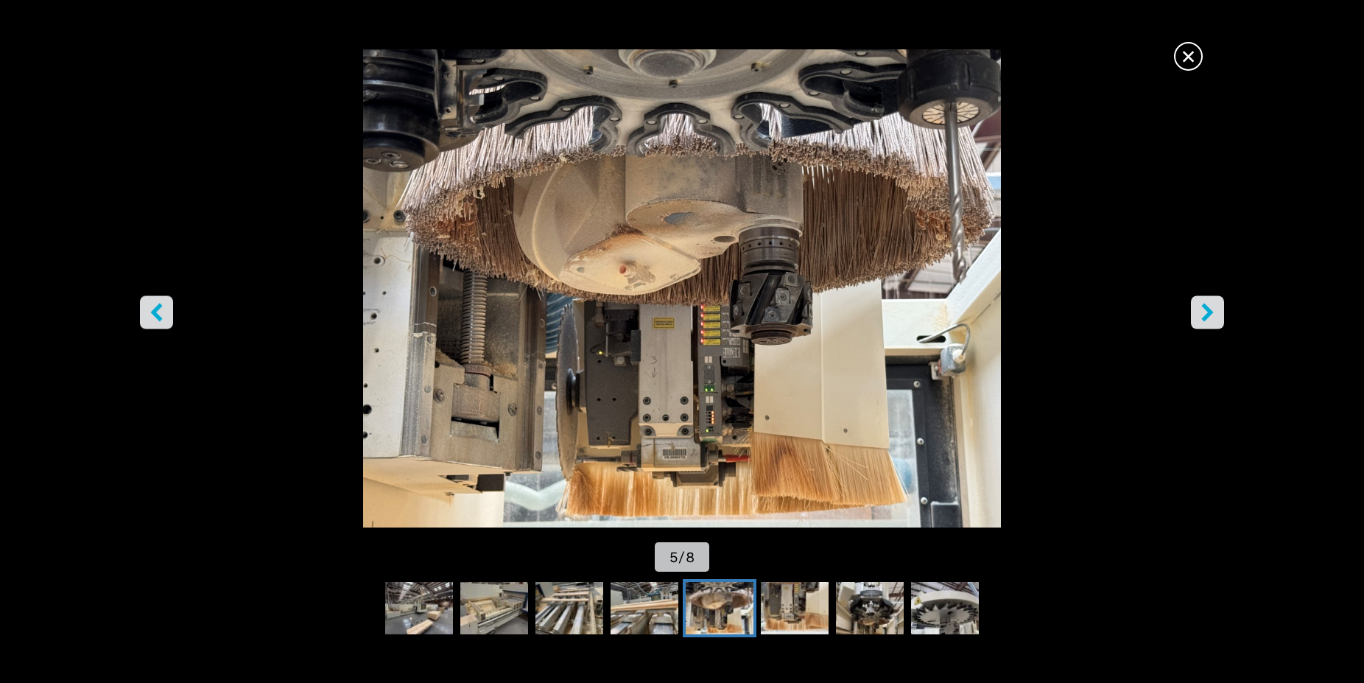
click at [1186, 57] on span "×" at bounding box center [1188, 54] width 26 height 26
